Goal: Entertainment & Leisure: Consume media (video, audio)

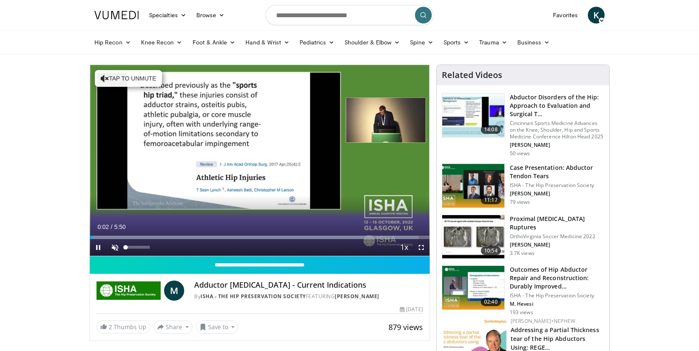
click at [115, 249] on span "Video Player" at bounding box center [115, 247] width 17 height 17
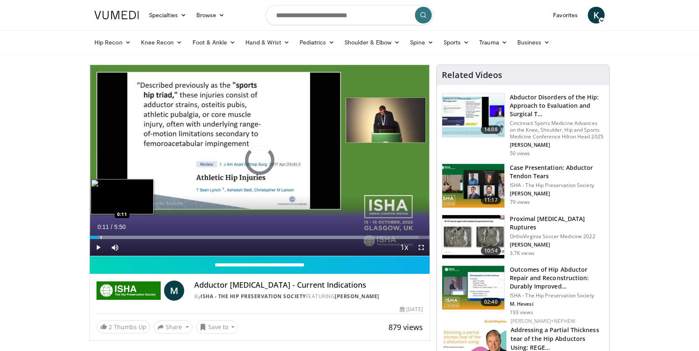
click at [101, 237] on div "Progress Bar" at bounding box center [101, 237] width 1 height 3
click at [104, 238] on div "10 seconds Tap to unmute" at bounding box center [260, 160] width 340 height 191
click at [110, 237] on div "Progress Bar" at bounding box center [110, 237] width 1 height 3
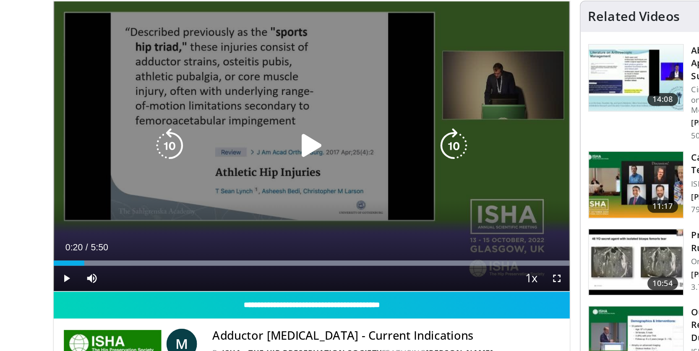
click at [248, 149] on icon "Video Player" at bounding box center [259, 160] width 23 height 23
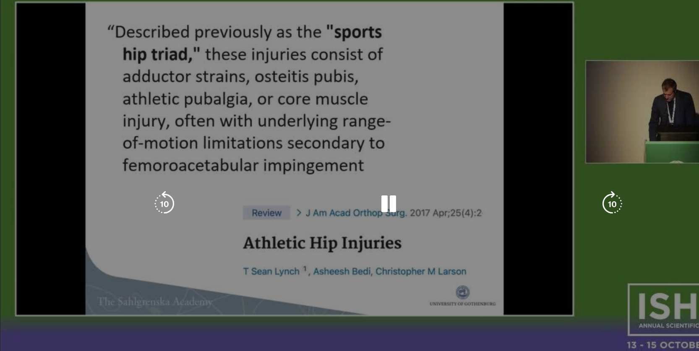
scroll to position [28, 0]
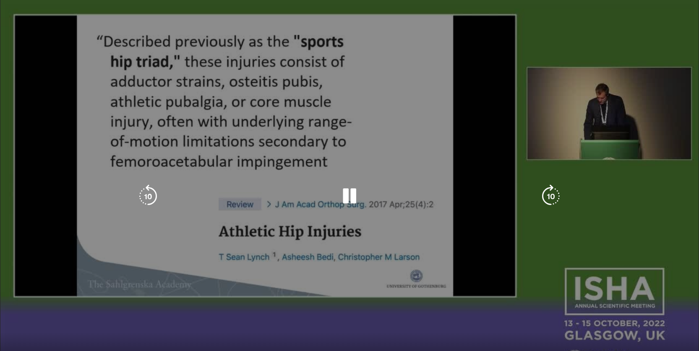
click at [173, 203] on div "Video Player" at bounding box center [350, 196] width 420 height 17
click at [420, 96] on div "10 seconds Tap to unmute" at bounding box center [349, 196] width 699 height 393
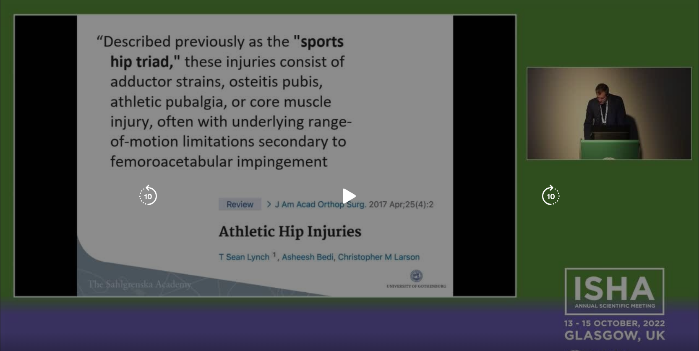
click at [349, 194] on icon "Video Player" at bounding box center [349, 196] width 23 height 23
click at [302, 78] on div "10 seconds Tap to unmute" at bounding box center [349, 196] width 699 height 393
click at [296, 78] on div "10 seconds Tap to unmute" at bounding box center [349, 196] width 699 height 393
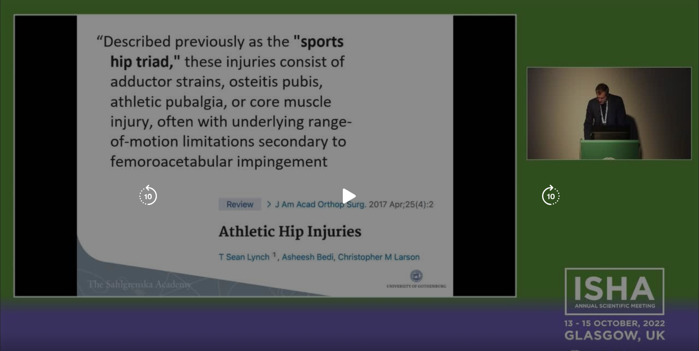
click at [356, 199] on icon "Video Player" at bounding box center [349, 196] width 23 height 23
click at [549, 196] on icon "Video Player" at bounding box center [550, 196] width 23 height 23
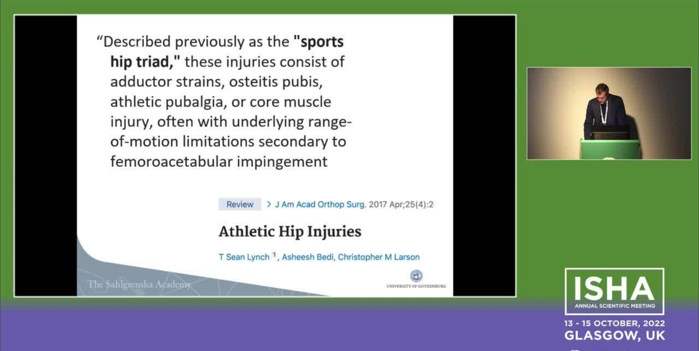
click at [549, 196] on div "10 seconds Tap to unmute" at bounding box center [349, 196] width 699 height 393
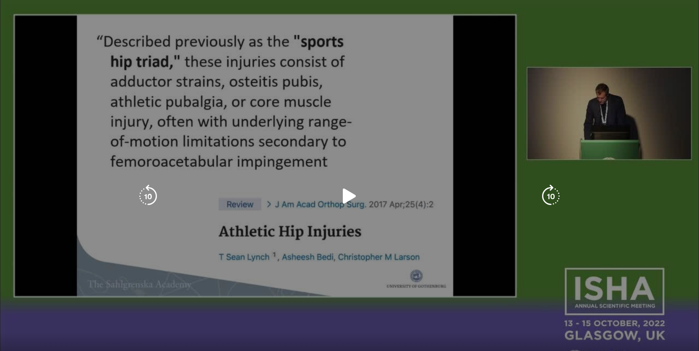
click at [346, 193] on icon "Video Player" at bounding box center [349, 196] width 23 height 23
click at [546, 194] on icon "Video Player" at bounding box center [550, 196] width 23 height 23
click at [555, 192] on icon "Video Player" at bounding box center [550, 196] width 23 height 23
click at [550, 193] on icon "Video Player" at bounding box center [550, 196] width 23 height 23
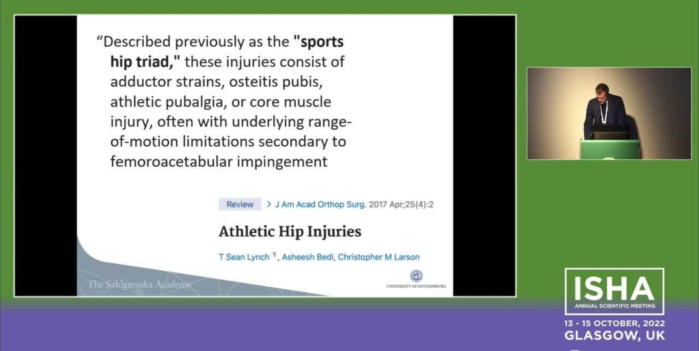
click at [550, 193] on div "20 seconds Tap to unmute" at bounding box center [349, 196] width 699 height 393
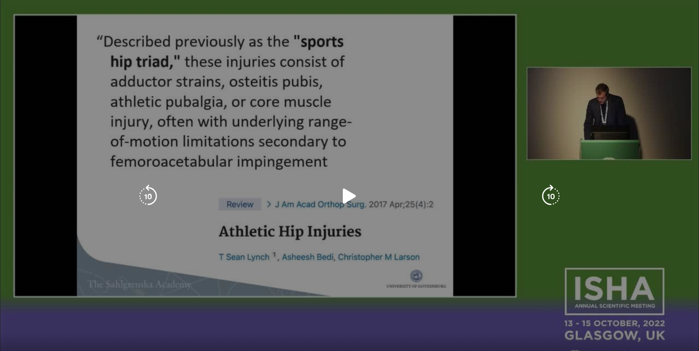
click at [344, 197] on icon "Video Player" at bounding box center [349, 196] width 23 height 23
click at [553, 193] on icon "Video Player" at bounding box center [550, 196] width 23 height 23
click at [545, 193] on icon "Video Player" at bounding box center [550, 196] width 23 height 23
click at [547, 198] on icon "Video Player" at bounding box center [550, 196] width 23 height 23
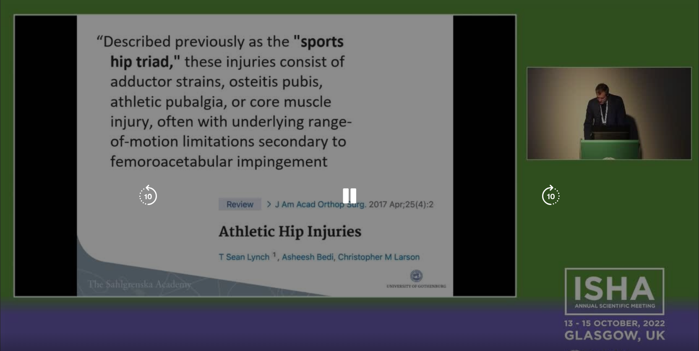
click at [545, 194] on icon "Video Player" at bounding box center [550, 196] width 23 height 23
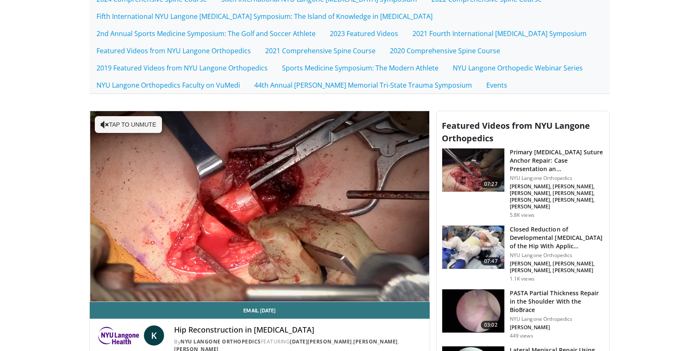
scroll to position [188, 0]
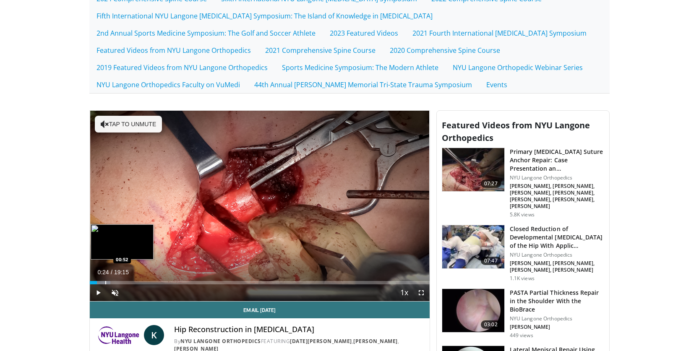
click at [105, 283] on div "Progress Bar" at bounding box center [105, 282] width 1 height 3
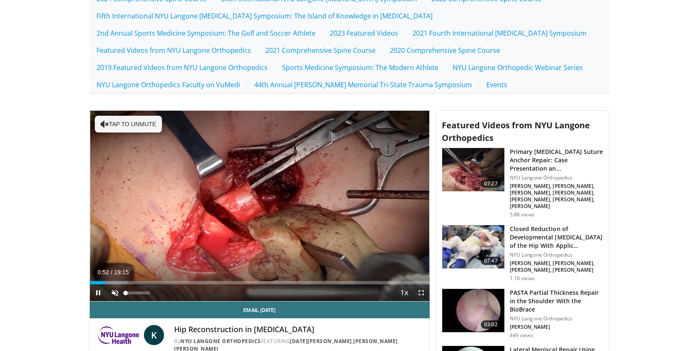
click at [115, 286] on span "Video Player" at bounding box center [115, 292] width 17 height 17
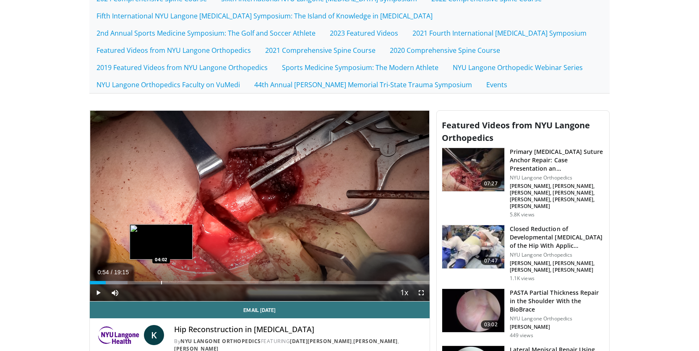
click at [161, 282] on div "Progress Bar" at bounding box center [161, 282] width 1 height 3
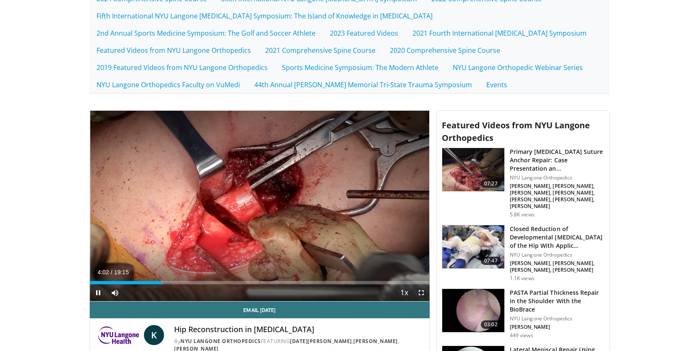
click at [202, 285] on div "Current Time 4:02 / Duration 19:15 Pause Skip Backward Skip Forward Mute 100% L…" at bounding box center [260, 292] width 340 height 17
click at [217, 278] on div "Loaded : 21.65% 04:04 07:13" at bounding box center [260, 280] width 340 height 8
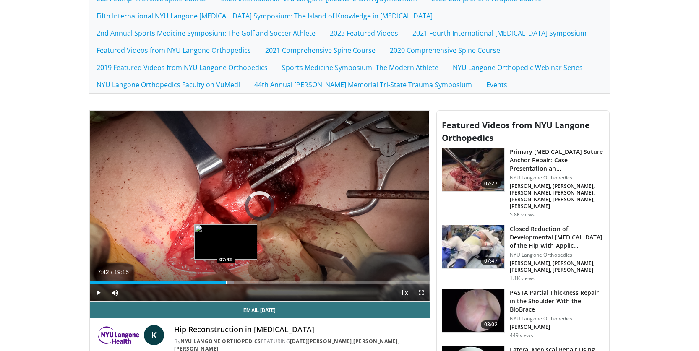
click at [226, 281] on div "Progress Bar" at bounding box center [226, 282] width 1 height 3
click at [240, 280] on div "Loaded : 43.31% 07:42 08:29" at bounding box center [260, 280] width 340 height 8
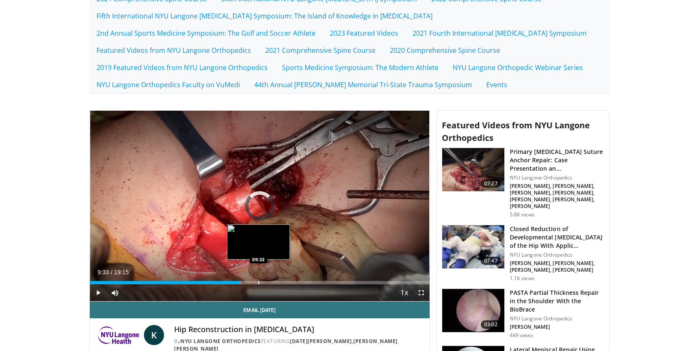
click at [258, 279] on div "Loaded : 44.60% 08:30 09:33" at bounding box center [260, 280] width 340 height 8
click at [274, 281] on div "Progress Bar" at bounding box center [274, 282] width 1 height 3
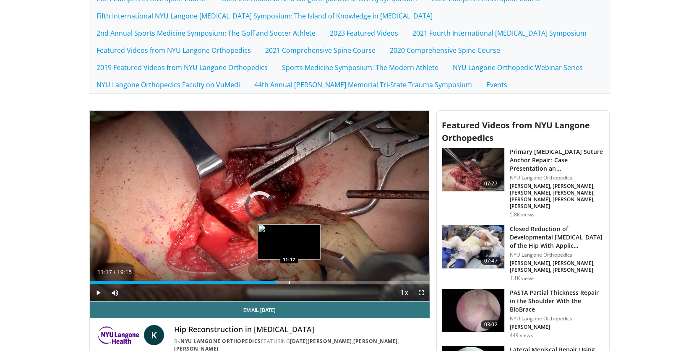
click at [289, 281] on div "Progress Bar" at bounding box center [289, 282] width 1 height 3
click at [300, 281] on div "Progress Bar" at bounding box center [299, 282] width 1 height 3
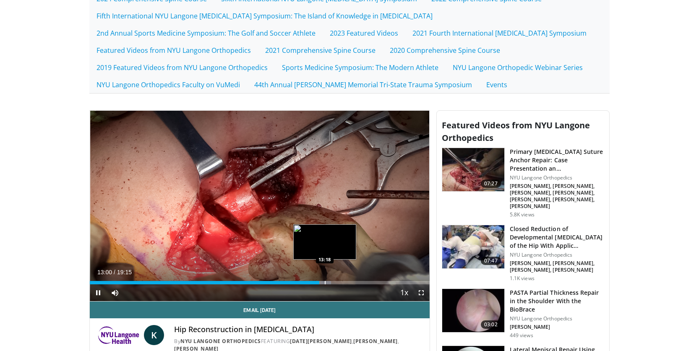
click at [325, 281] on div "Progress Bar" at bounding box center [325, 282] width 1 height 3
click at [331, 281] on div "Progress Bar" at bounding box center [331, 282] width 1 height 3
click at [341, 284] on div "Progress Bar" at bounding box center [341, 282] width 1 height 3
click at [348, 284] on div "Current Time 14:15 / Duration 19:15 Pause Skip Backward Skip Forward Mute 100% …" at bounding box center [260, 292] width 340 height 17
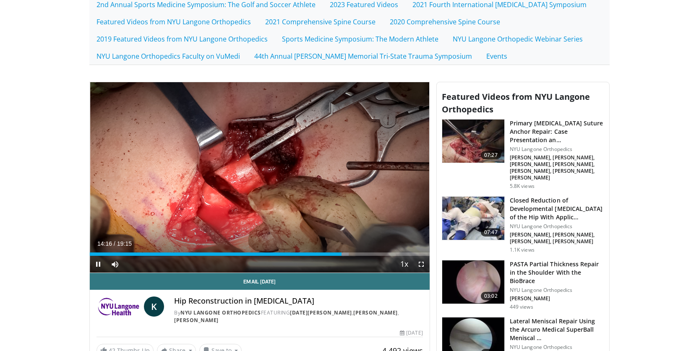
scroll to position [221, 0]
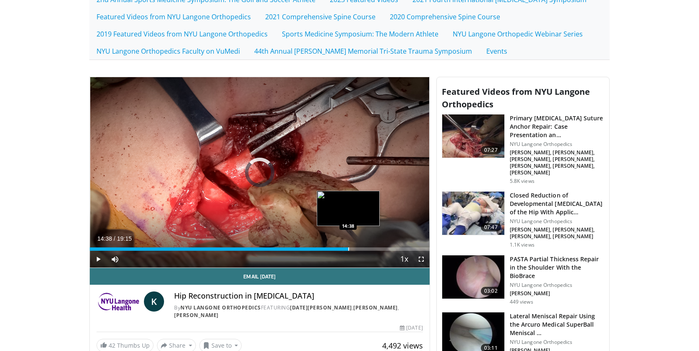
click at [348, 249] on div "Progress Bar" at bounding box center [348, 249] width 1 height 3
click at [358, 250] on div "Progress Bar" at bounding box center [358, 249] width 1 height 3
click at [364, 250] on div "Progress Bar" at bounding box center [364, 249] width 1 height 3
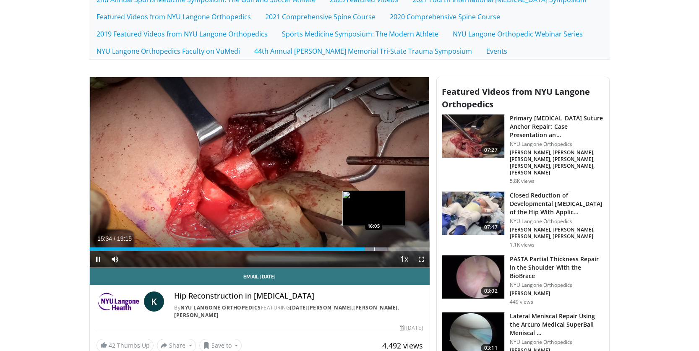
click at [374, 250] on div "Progress Bar" at bounding box center [374, 249] width 1 height 3
click at [380, 250] on div "Progress Bar" at bounding box center [380, 249] width 1 height 3
click at [386, 250] on div "Progress Bar" at bounding box center [386, 249] width 1 height 3
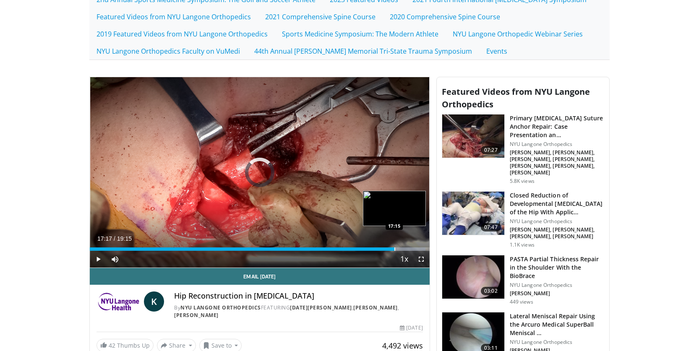
click at [395, 250] on div "Progress Bar" at bounding box center [394, 249] width 1 height 3
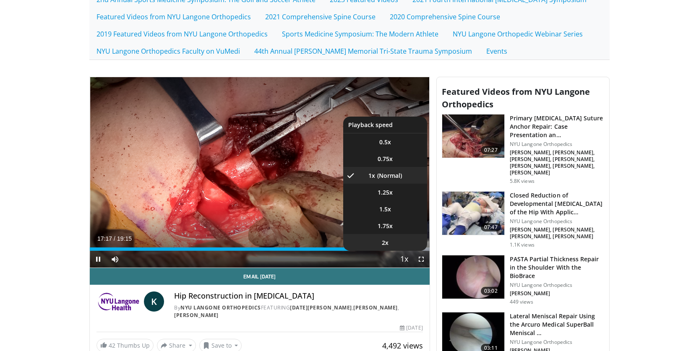
click at [402, 250] on li "2x" at bounding box center [385, 242] width 84 height 17
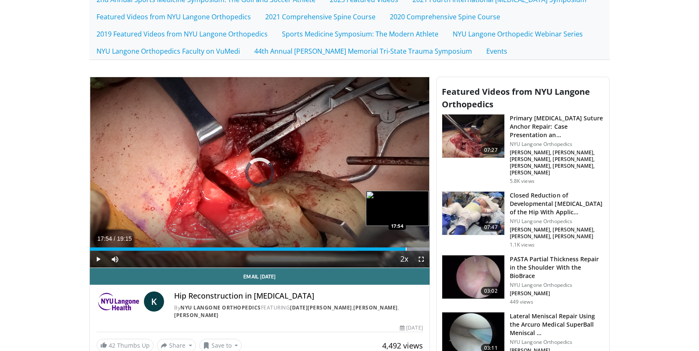
click at [406, 250] on div "Progress Bar" at bounding box center [406, 249] width 1 height 3
click at [372, 242] on div "Current Time 17:57 / Duration 19:15" at bounding box center [260, 239] width 340 height 8
click at [100, 258] on span "Video Player" at bounding box center [98, 259] width 17 height 17
click at [420, 258] on span "Video Player" at bounding box center [421, 259] width 17 height 17
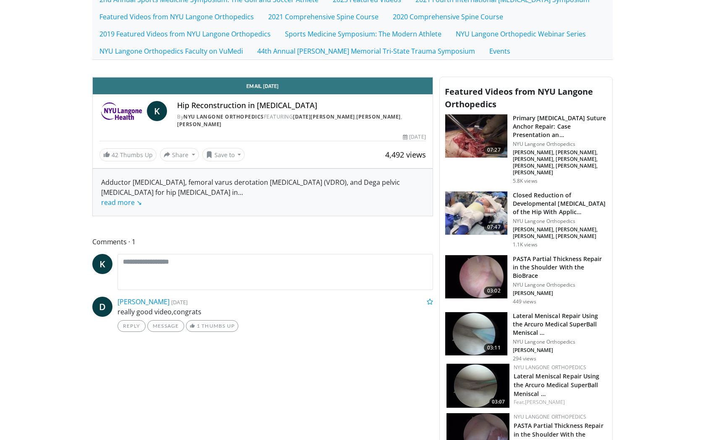
click at [413, 78] on span "Video Player" at bounding box center [407, 69] width 12 height 17
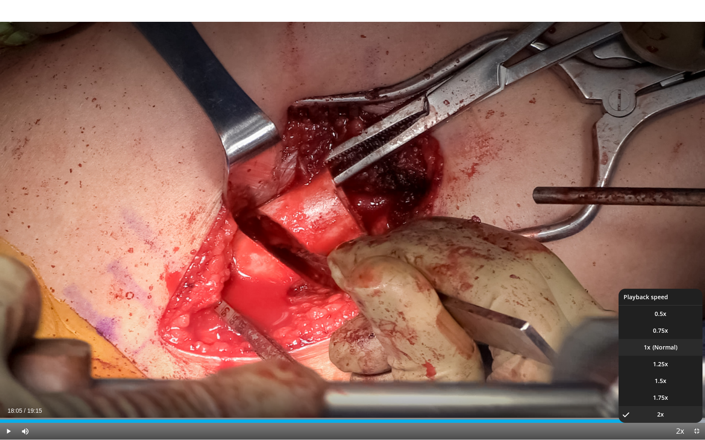
click at [672, 348] on li "1x" at bounding box center [660, 347] width 84 height 17
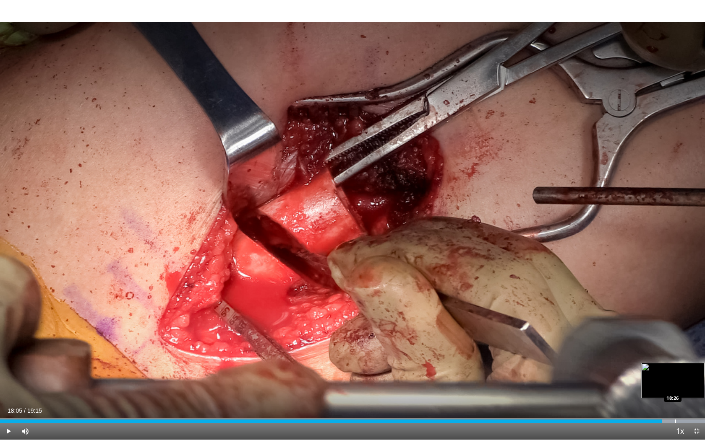
click at [675, 351] on div "Progress Bar" at bounding box center [675, 421] width 1 height 3
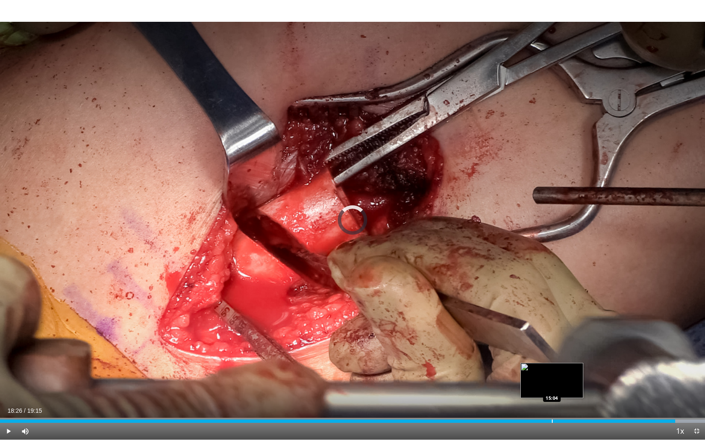
click at [552, 351] on div "Progress Bar" at bounding box center [552, 421] width 1 height 3
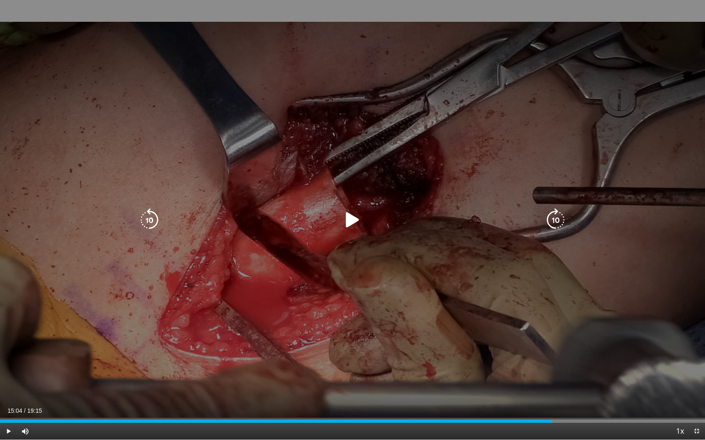
click at [350, 218] on icon "Video Player" at bounding box center [352, 219] width 23 height 23
click at [552, 220] on icon "Video Player" at bounding box center [555, 219] width 23 height 23
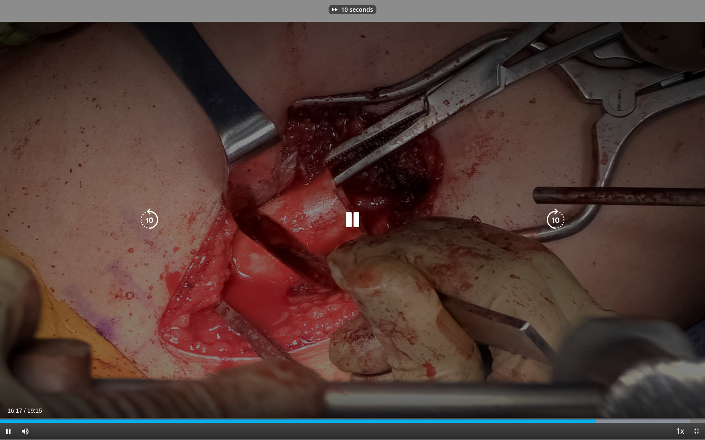
click at [552, 220] on icon "Video Player" at bounding box center [555, 219] width 23 height 23
click at [554, 223] on div "20 seconds Tap to unmute" at bounding box center [352, 220] width 705 height 440
click at [344, 219] on icon "Video Player" at bounding box center [352, 219] width 23 height 23
click at [558, 219] on icon "Video Player" at bounding box center [555, 219] width 23 height 23
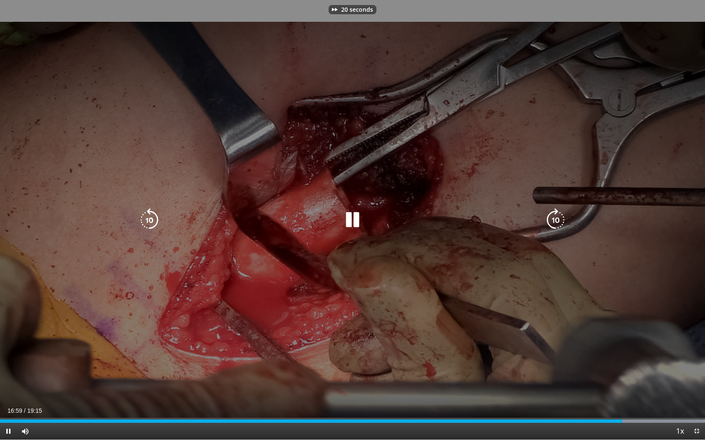
click at [558, 219] on icon "Video Player" at bounding box center [555, 219] width 23 height 23
click at [341, 69] on div "20 seconds Tap to unmute" at bounding box center [352, 220] width 705 height 440
click at [340, 68] on div "20 seconds Tap to unmute" at bounding box center [352, 220] width 705 height 440
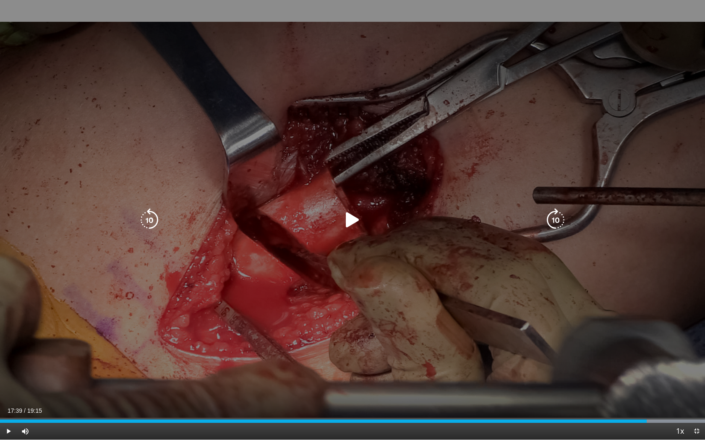
click at [340, 68] on div "20 seconds Tap to unmute" at bounding box center [352, 220] width 705 height 440
drag, startPoint x: 339, startPoint y: 75, endPoint x: 343, endPoint y: 63, distance: 13.0
click at [340, 71] on div "20 seconds Tap to unmute" at bounding box center [352, 220] width 705 height 440
